Goal: Check status: Check status

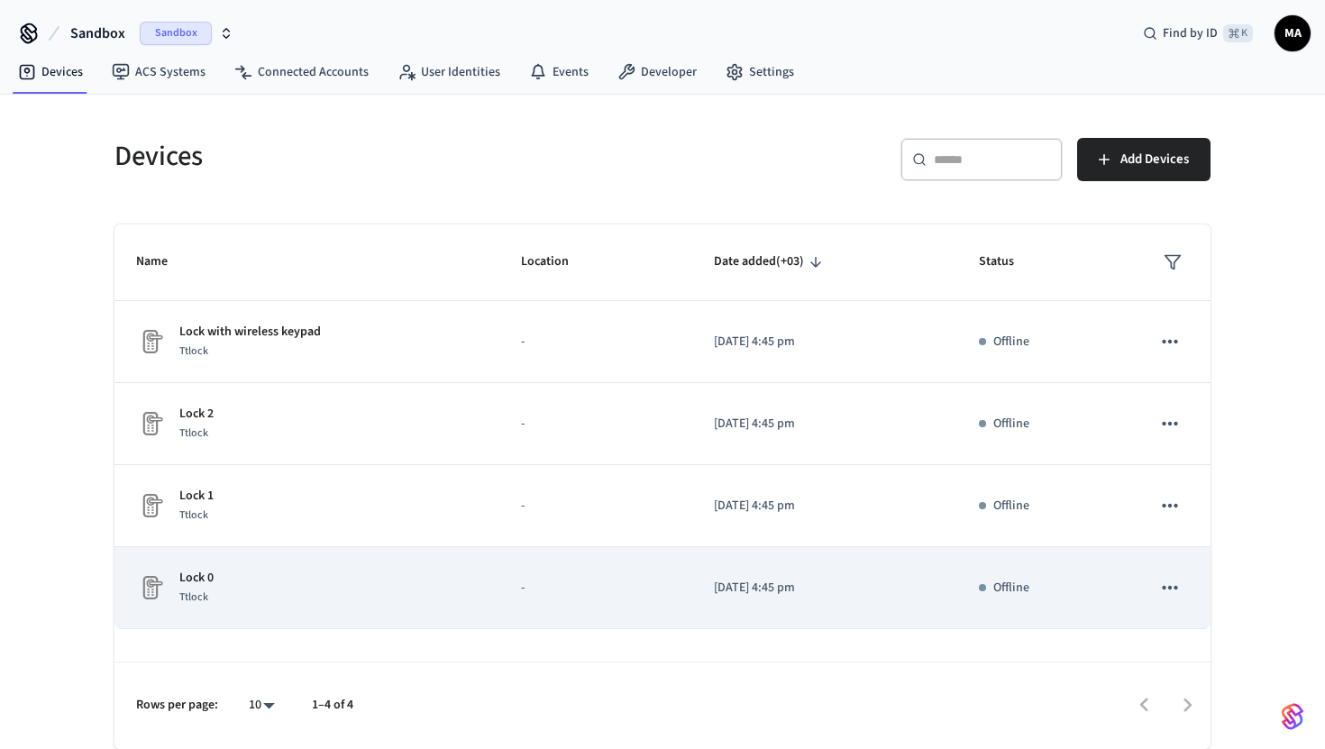
click at [385, 607] on td "Lock 0 Ttlock" at bounding box center [306, 588] width 385 height 82
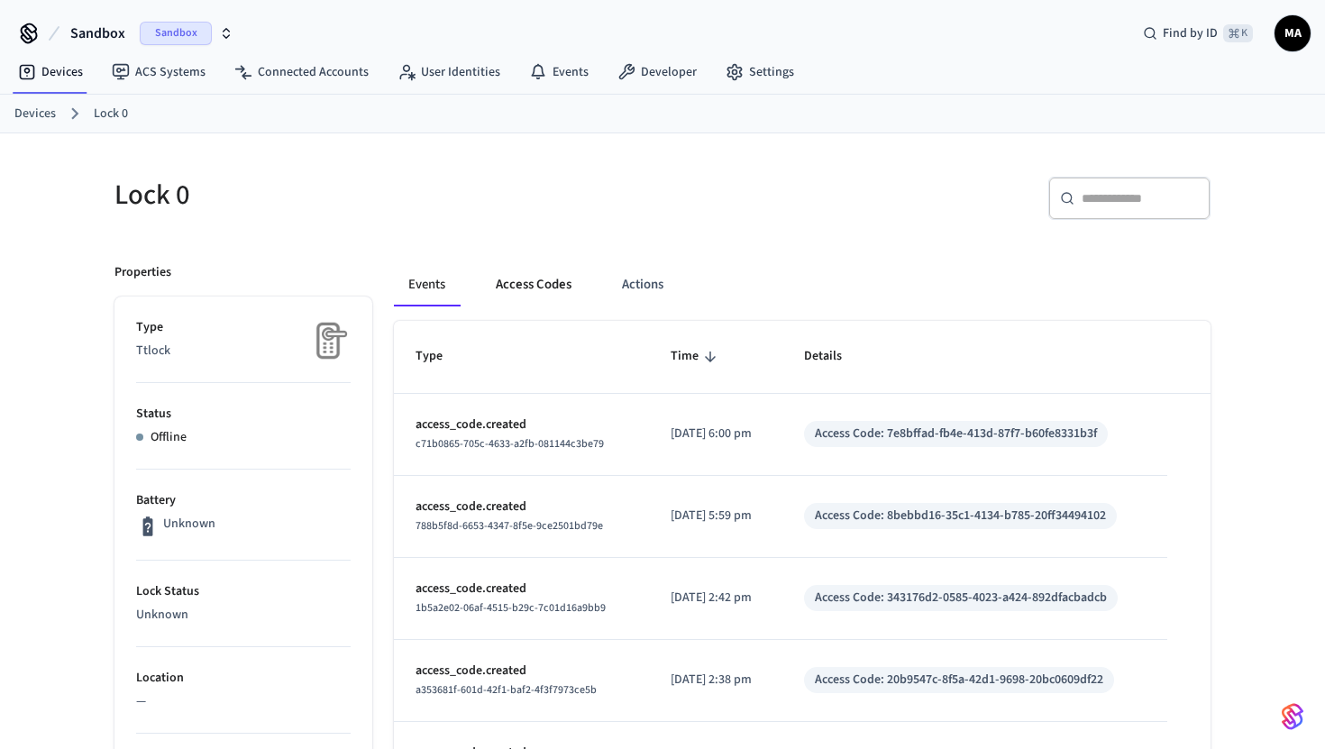
click at [545, 288] on button "Access Codes" at bounding box center [533, 284] width 105 height 43
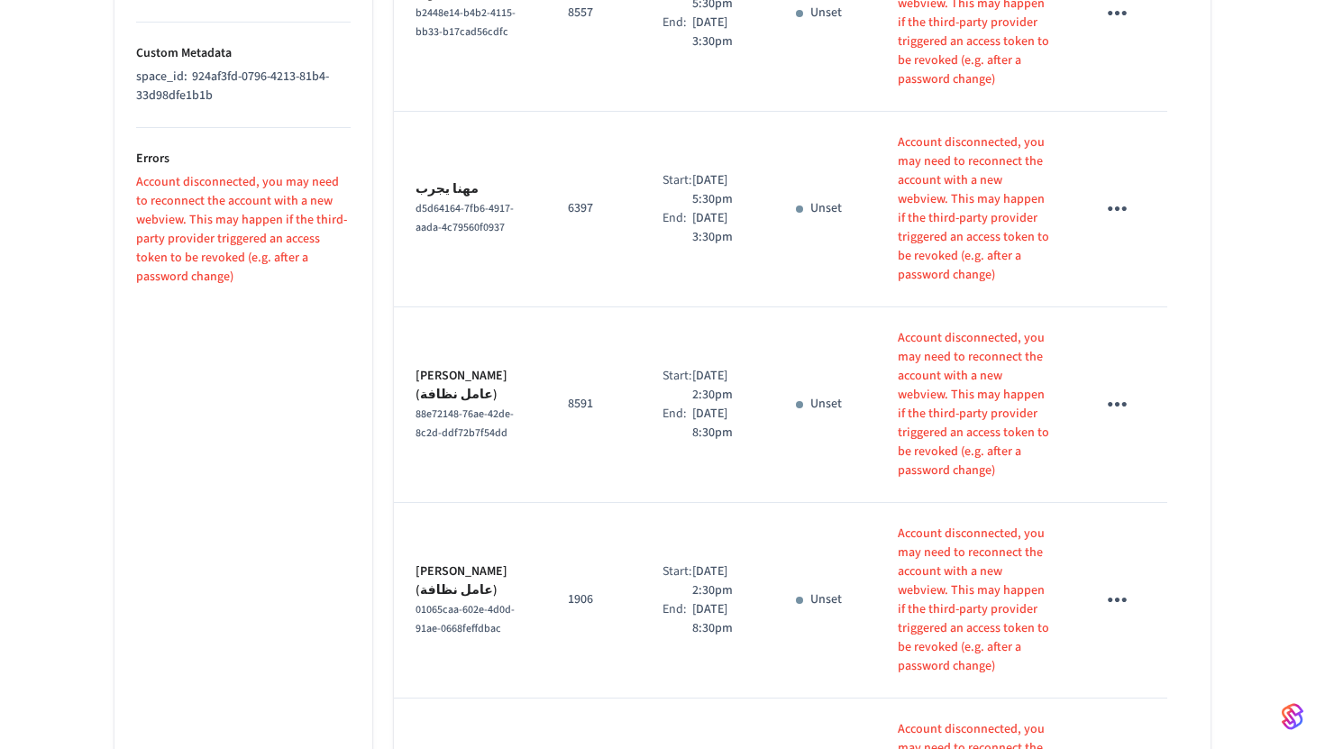
scroll to position [1527, 0]
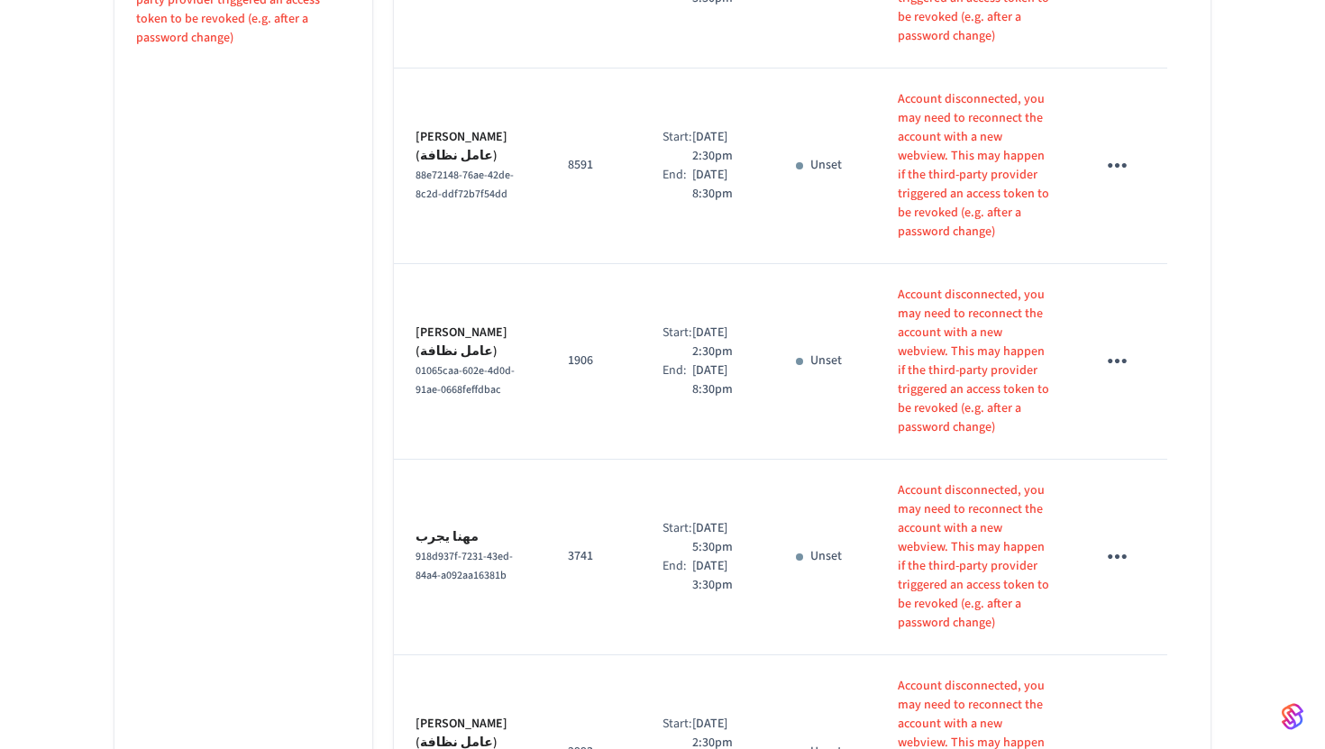
click at [533, 643] on li "100" at bounding box center [534, 648] width 48 height 49
type input "***"
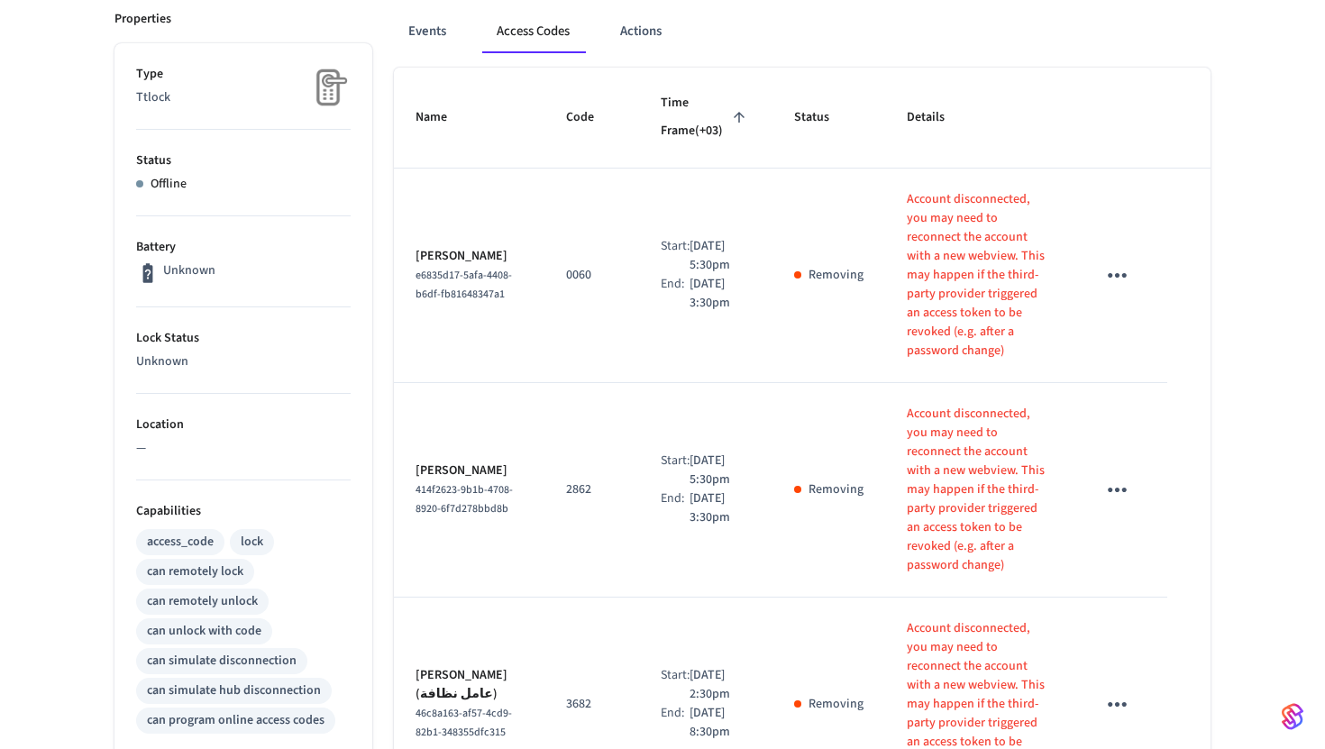
scroll to position [261, 0]
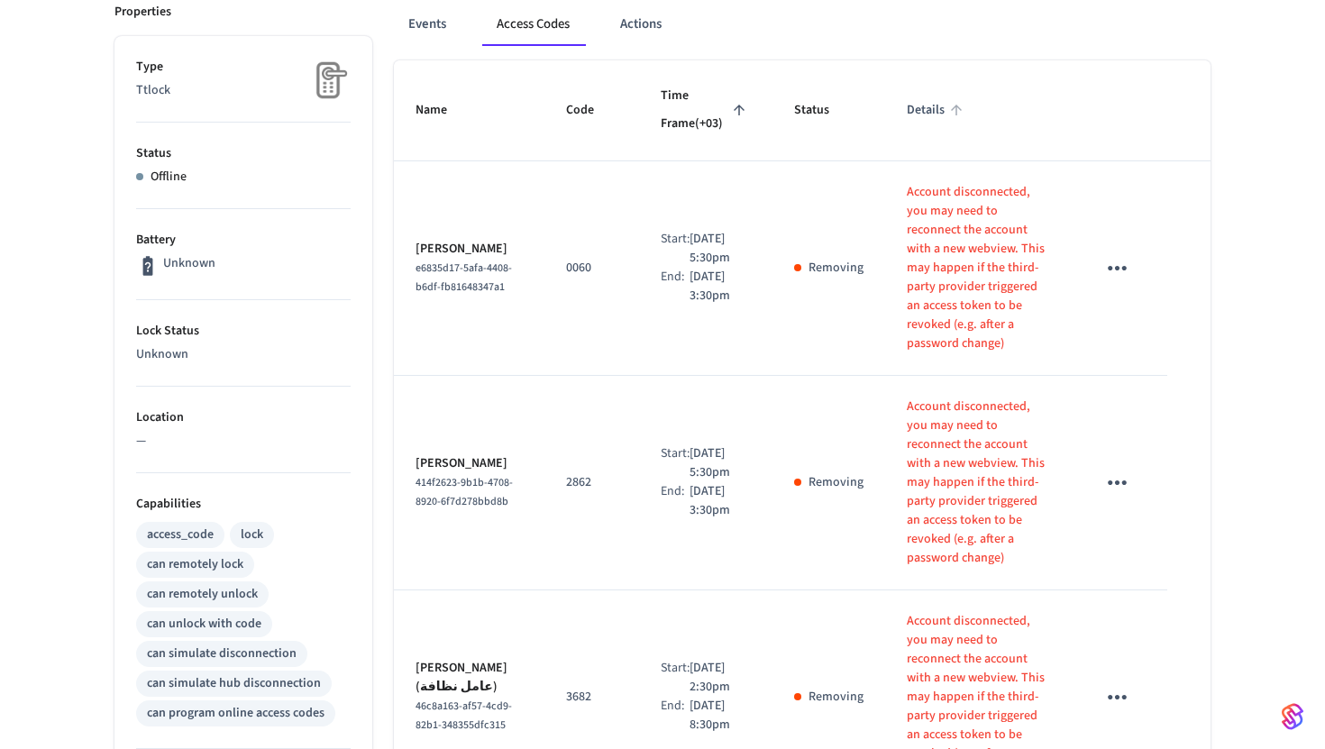
click at [913, 99] on span "Details" at bounding box center [937, 110] width 61 height 28
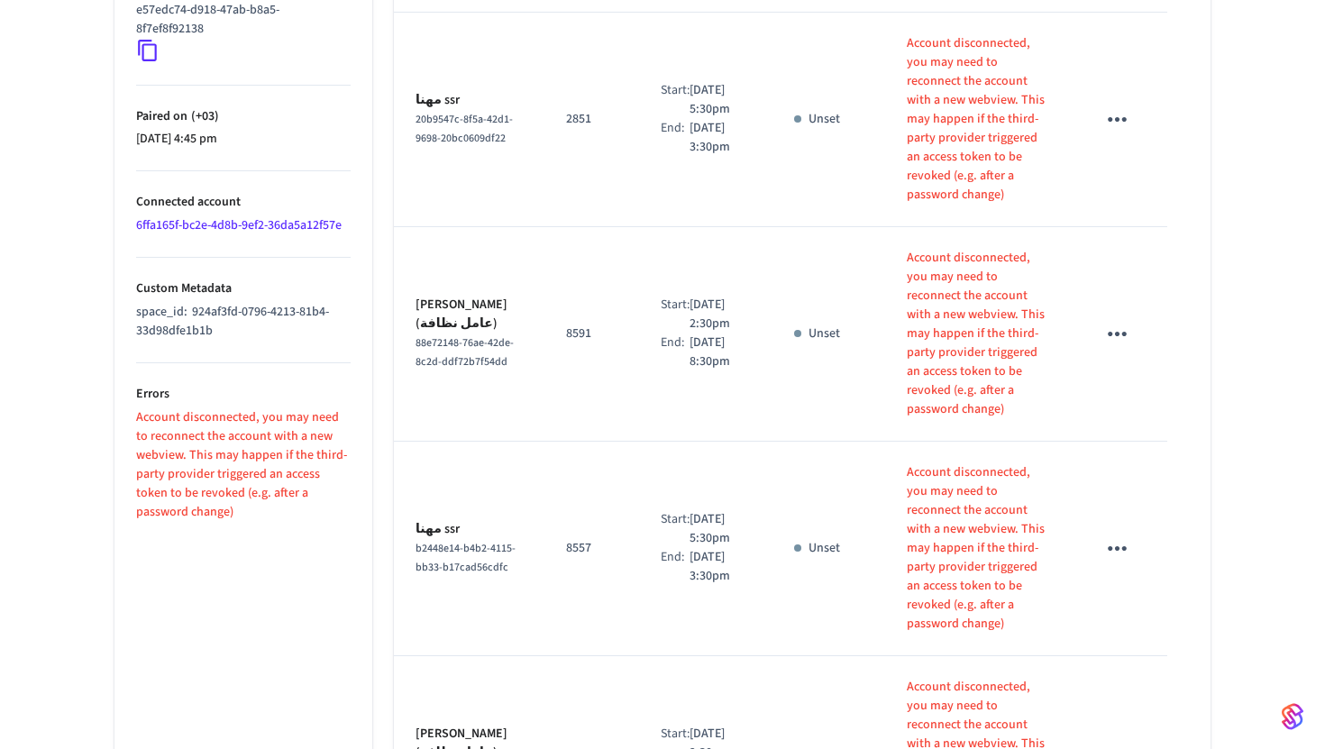
scroll to position [0, 0]
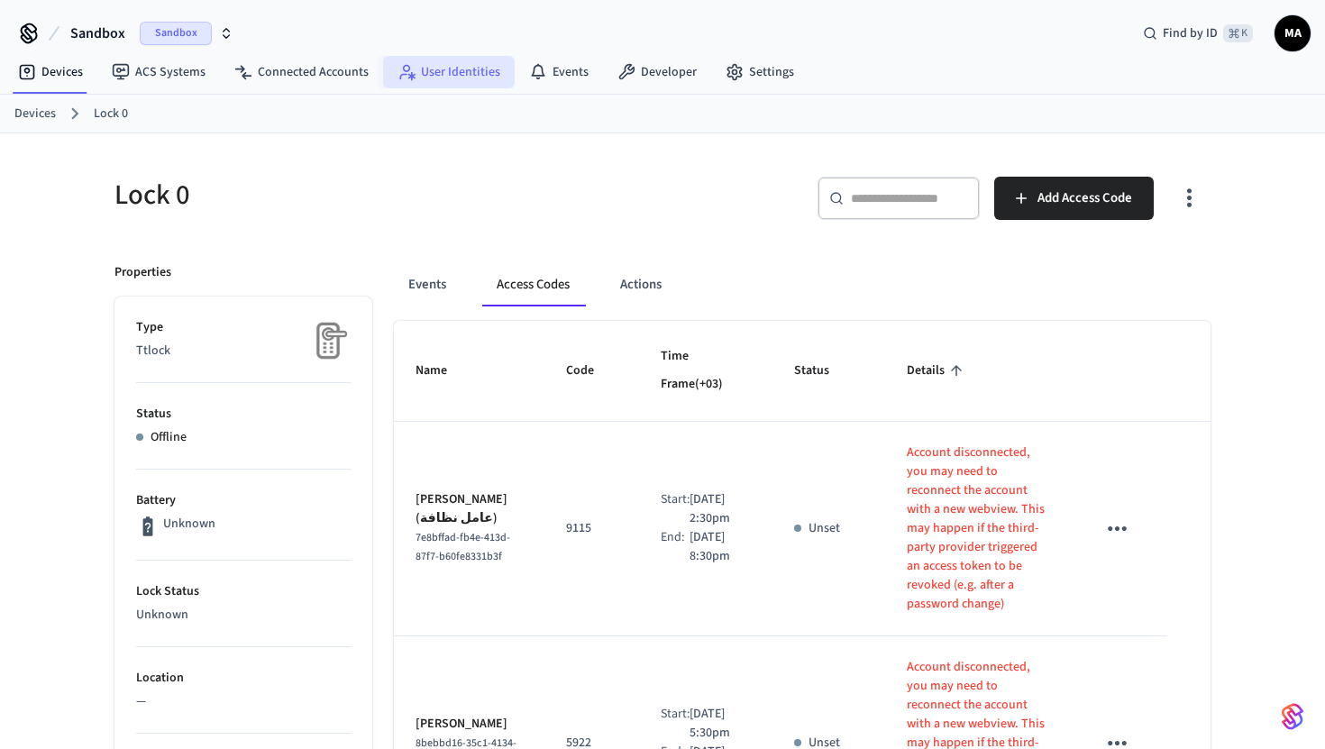
click at [420, 65] on link "User Identities" at bounding box center [449, 72] width 132 height 32
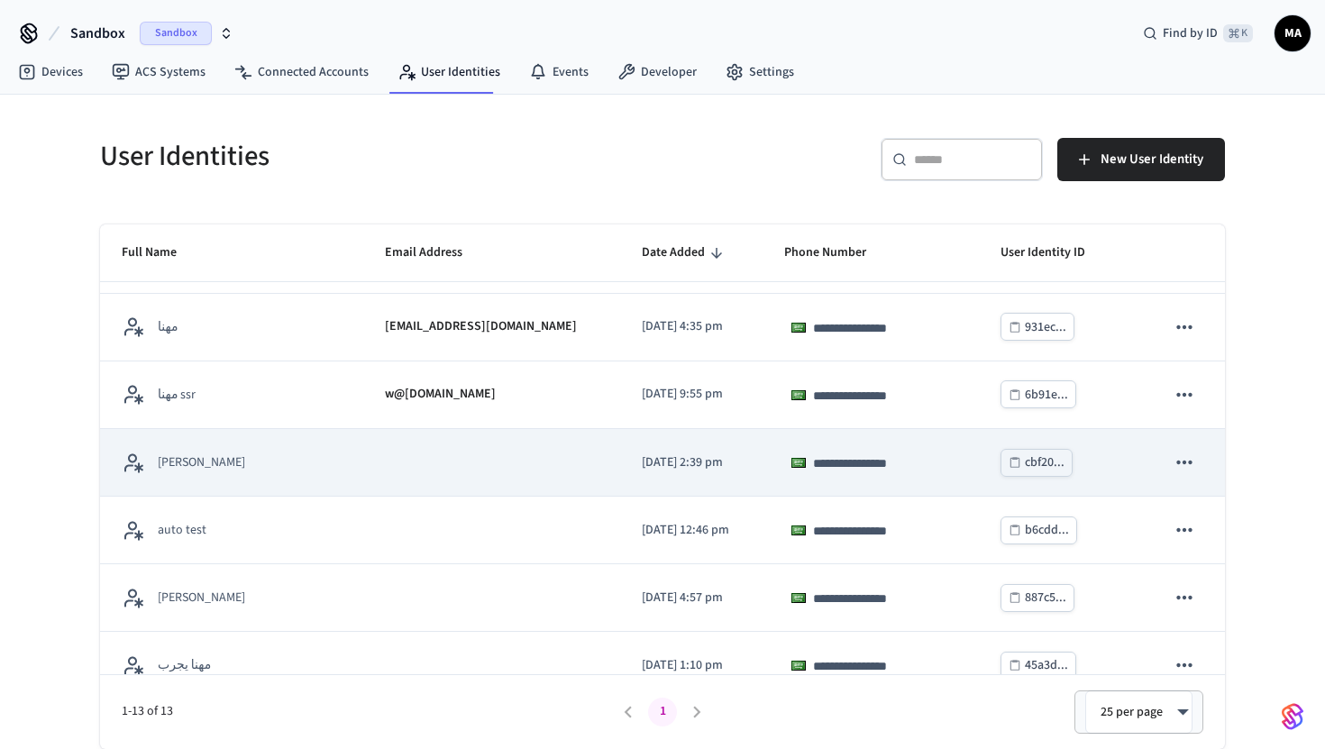
scroll to position [208, 0]
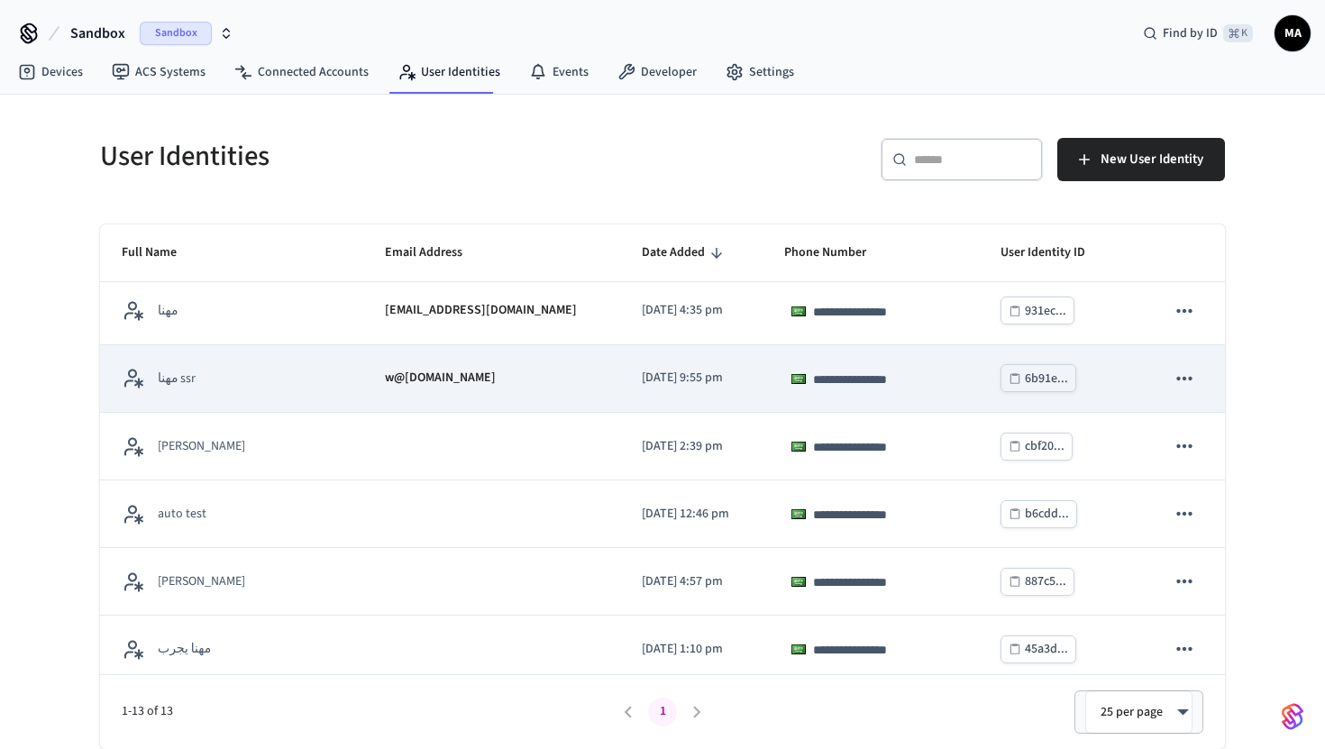
click at [1175, 383] on icon "sticky table" at bounding box center [1184, 378] width 23 height 23
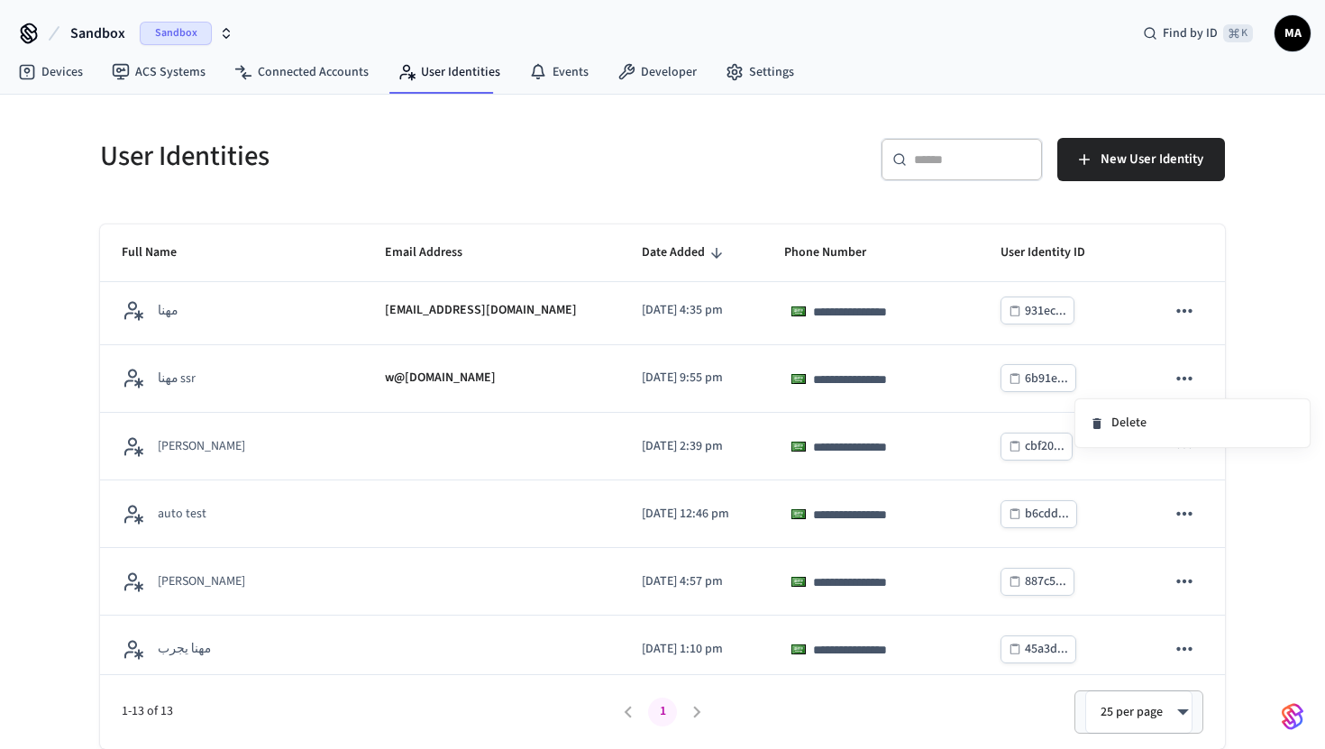
click at [668, 381] on div at bounding box center [662, 374] width 1325 height 749
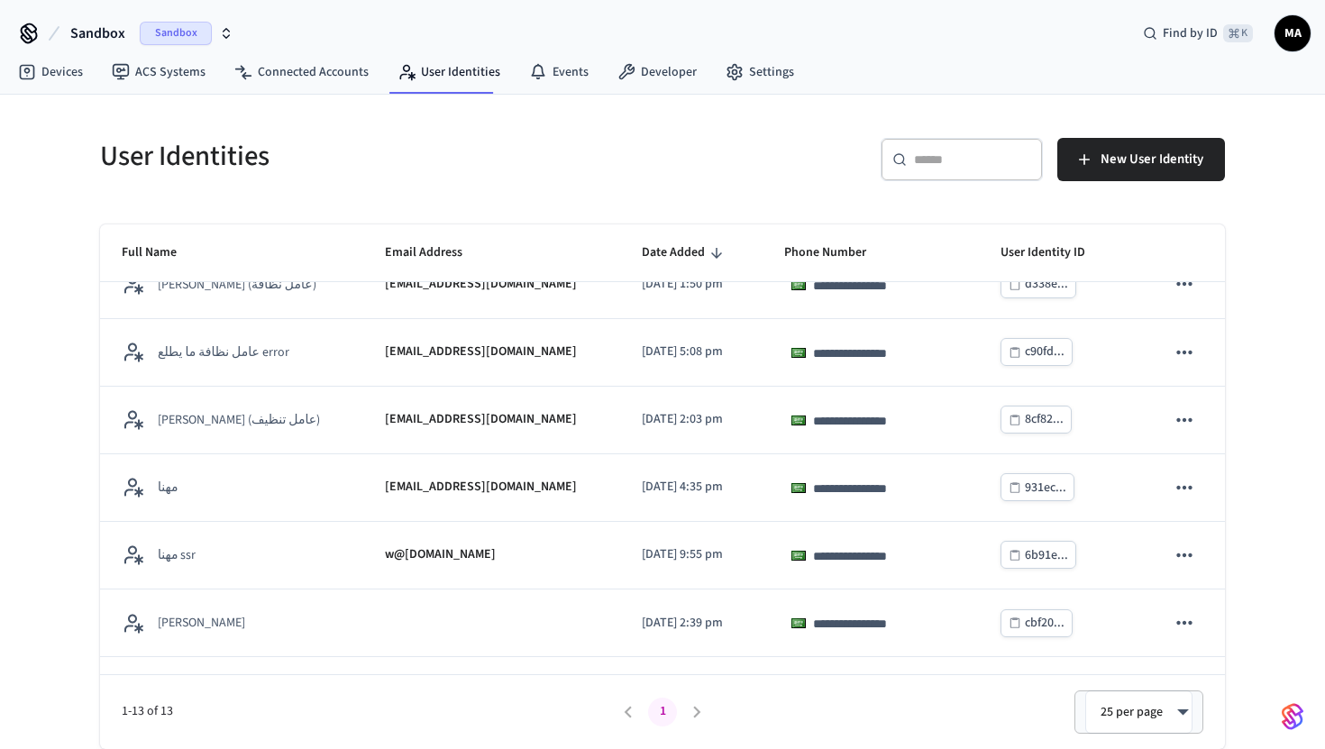
scroll to position [0, 0]
